Goal: Contribute content: Add original content to the website for others to see

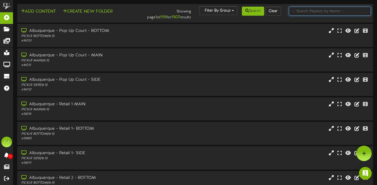
click at [312, 10] on input "text" at bounding box center [330, 11] width 82 height 9
type input "westfield"
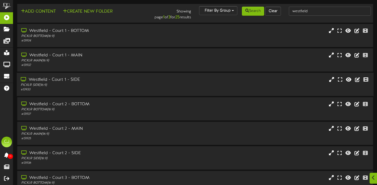
scroll to position [104, 0]
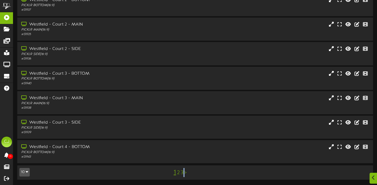
click at [183, 173] on link "3" at bounding box center [182, 173] width 3 height 6
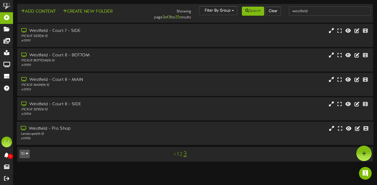
click at [102, 130] on div "Westfield - Pro Shop" at bounding box center [91, 129] width 141 height 6
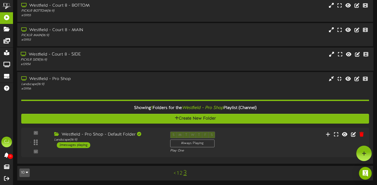
scroll to position [50, 0]
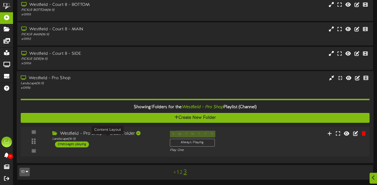
click at [132, 138] on div "Landscape ( 16:9 )" at bounding box center [106, 139] width 109 height 5
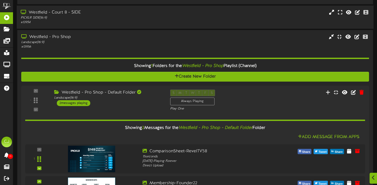
scroll to position [147, 0]
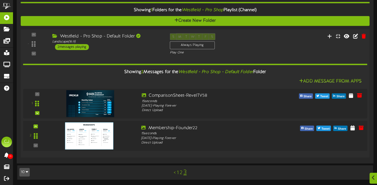
click at [103, 128] on img at bounding box center [89, 135] width 48 height 27
click at [98, 133] on img at bounding box center [89, 135] width 48 height 27
click at [361, 127] on icon at bounding box center [361, 128] width 6 height 6
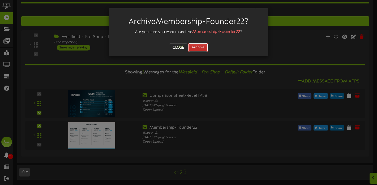
click at [204, 51] on button "Archive" at bounding box center [198, 47] width 20 height 9
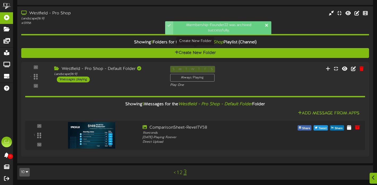
scroll to position [115, 0]
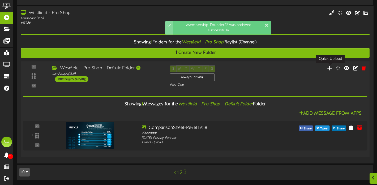
click at [330, 69] on icon at bounding box center [330, 68] width 6 height 6
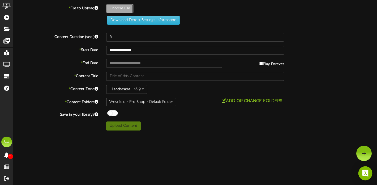
type input "**********"
type input "Membership-Founder23"
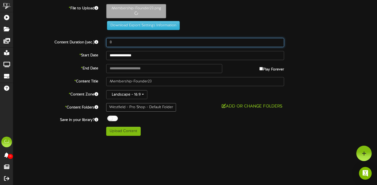
click at [119, 44] on input "8" at bounding box center [195, 42] width 178 height 9
type input "15"
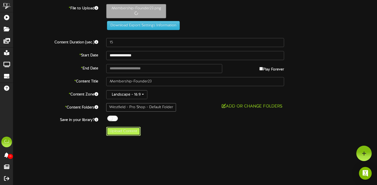
click at [134, 134] on button "Upload Content" at bounding box center [123, 131] width 35 height 9
type input "**********"
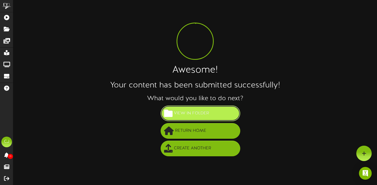
click at [199, 108] on button "View in Folder" at bounding box center [201, 113] width 80 height 16
